Goal: Book appointment/travel/reservation

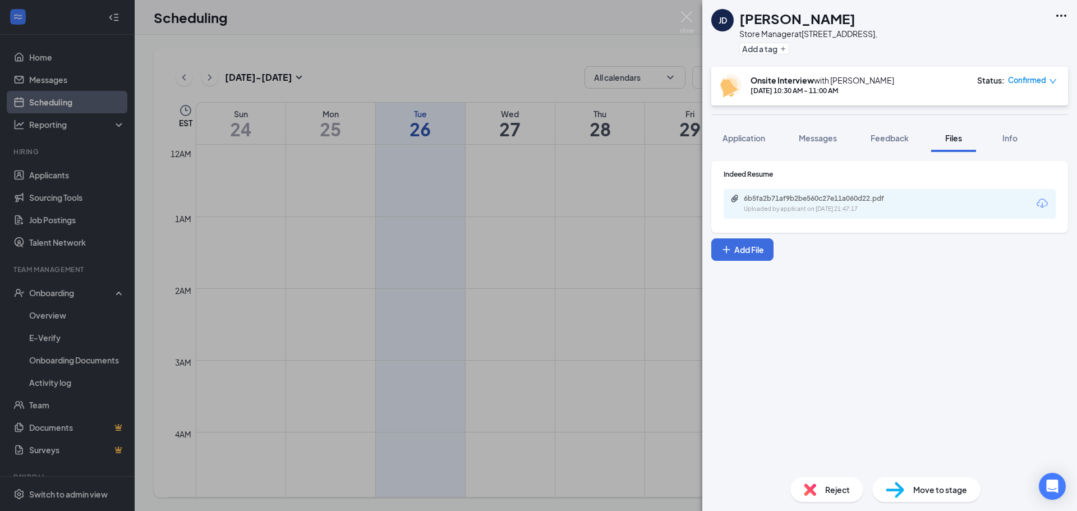
scroll to position [505, 0]
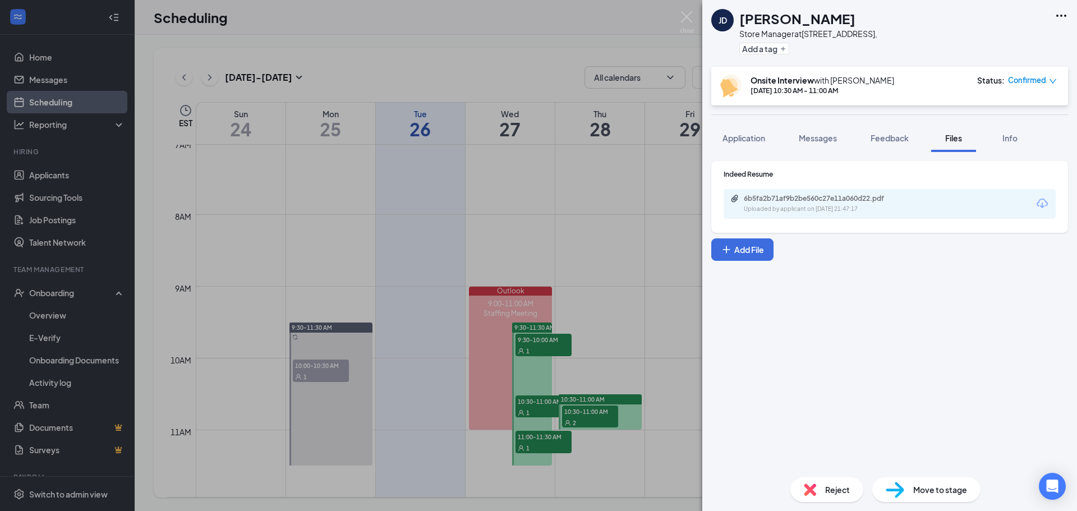
click at [665, 216] on div "[PERSON_NAME] Store Manager at [STREET_ADDRESS], Add a tag Onsite Interview wit…" at bounding box center [538, 255] width 1077 height 511
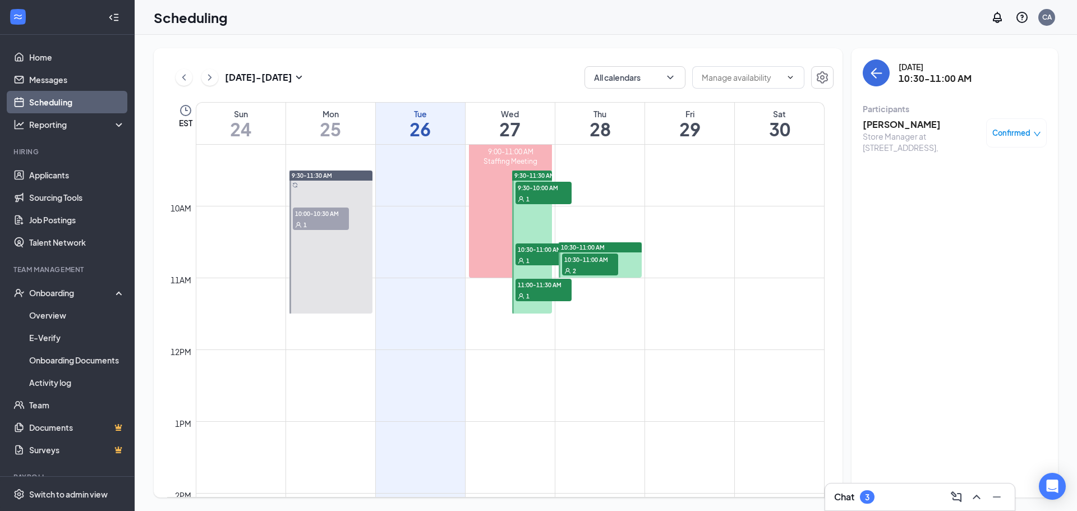
scroll to position [673, 0]
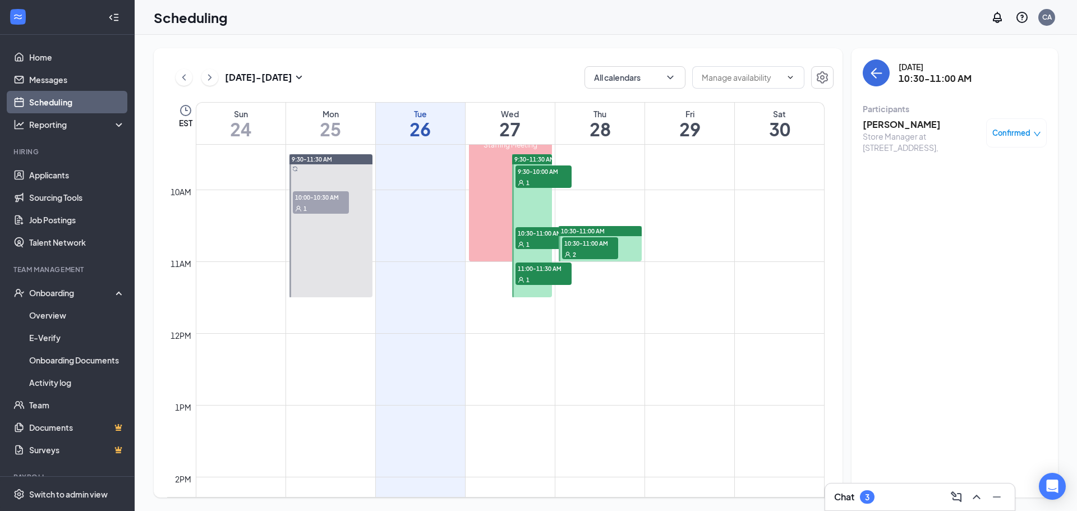
click at [303, 200] on span "10:00-10:30 AM" at bounding box center [321, 196] width 56 height 11
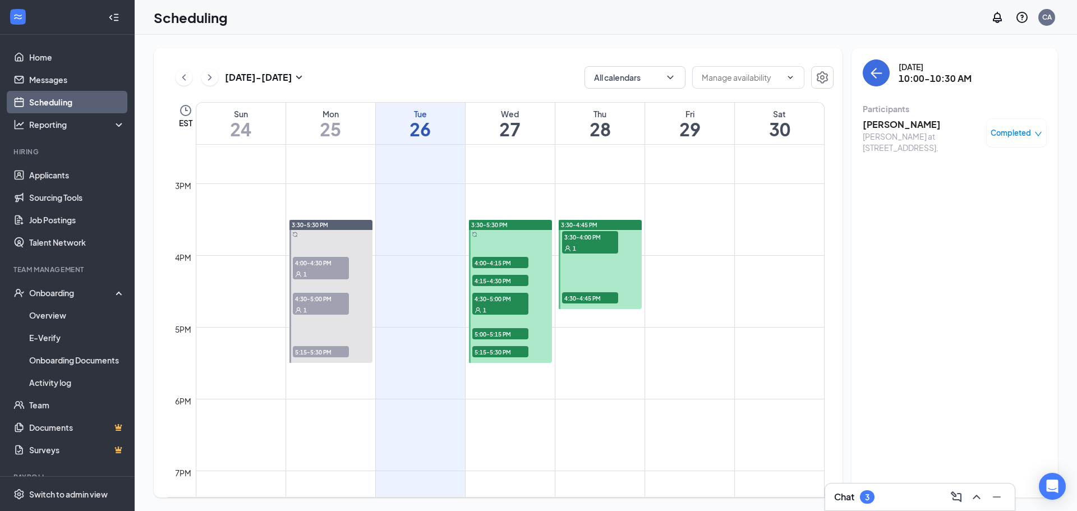
scroll to position [1122, 0]
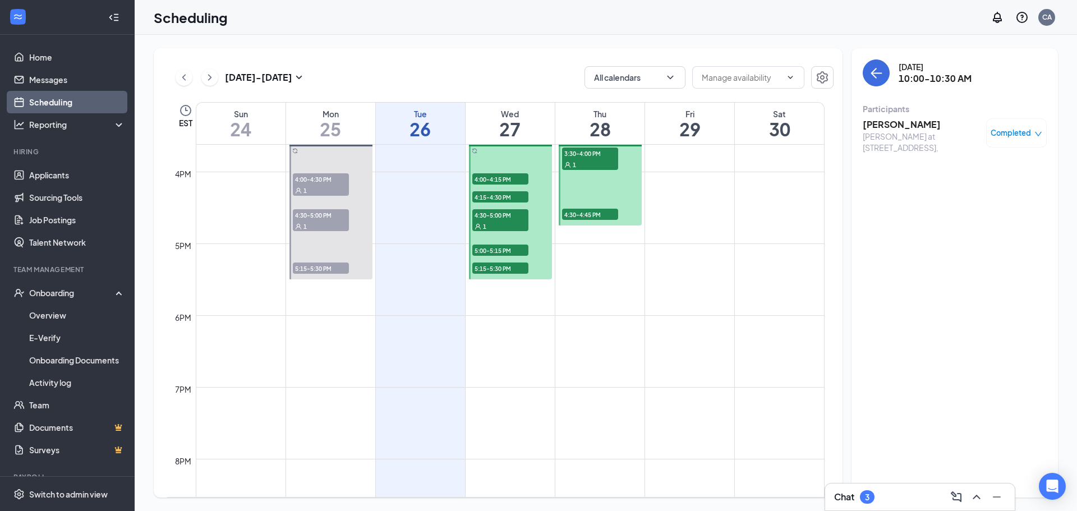
click at [319, 190] on div "1" at bounding box center [321, 190] width 56 height 11
click at [316, 213] on span "4:30-5:00 PM" at bounding box center [321, 214] width 56 height 11
click at [316, 265] on span "5:15-5:30 PM" at bounding box center [321, 268] width 56 height 11
